Goal: Register for event/course

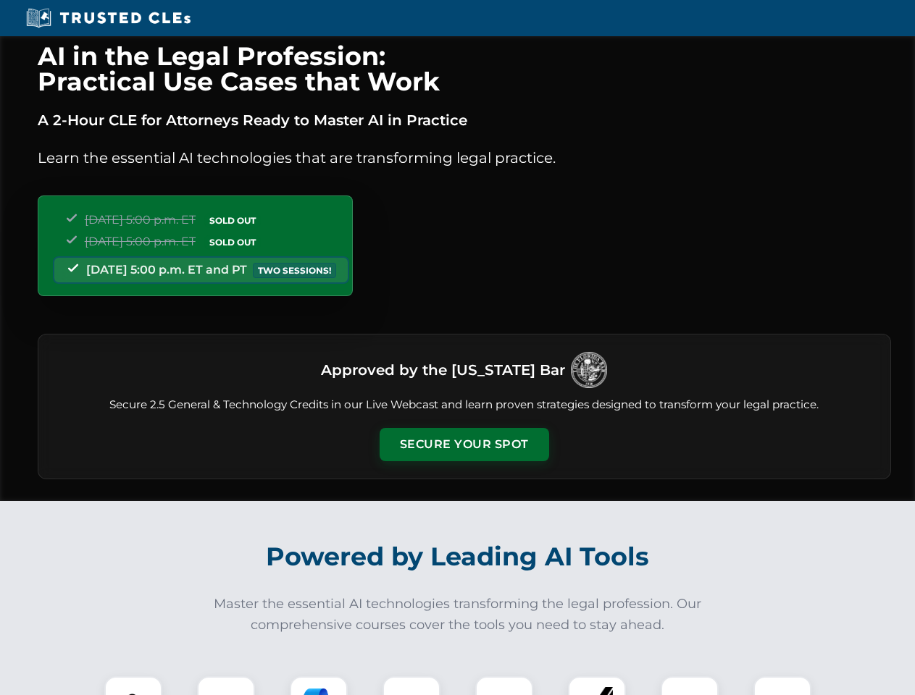
click at [463, 445] on button "Secure Your Spot" at bounding box center [463, 444] width 169 height 33
click at [133, 686] on img at bounding box center [133, 705] width 42 height 42
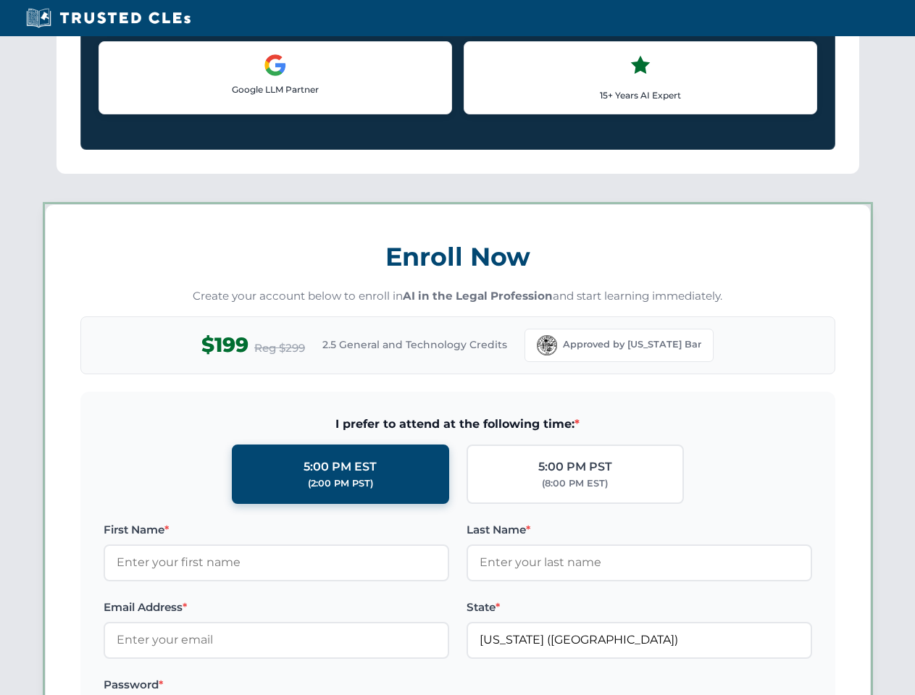
click at [319, 686] on label "Password *" at bounding box center [276, 684] width 345 height 17
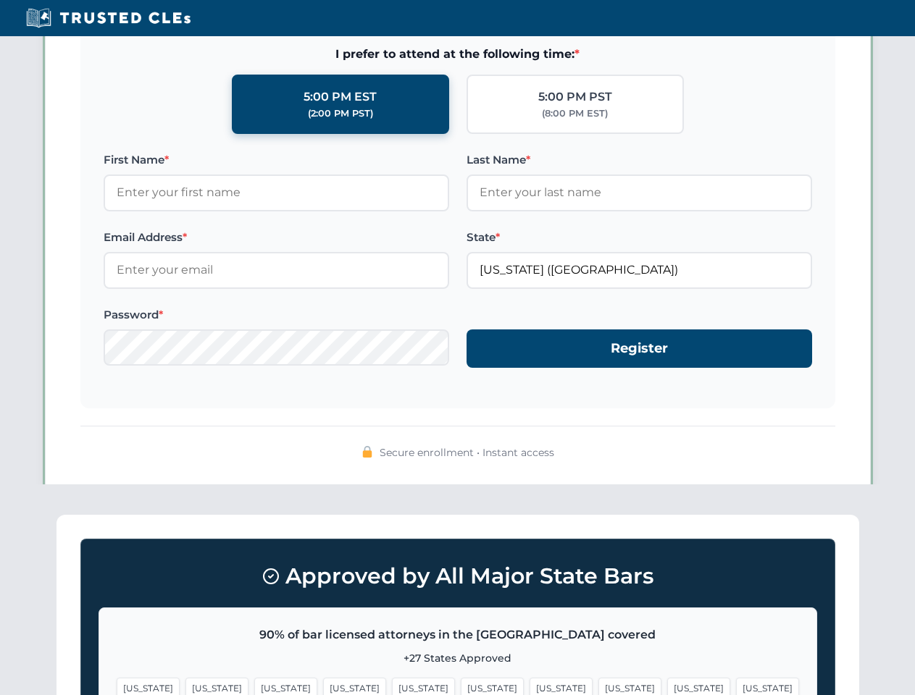
click at [667, 686] on span "[US_STATE]" at bounding box center [698, 688] width 63 height 21
